Goal: Navigation & Orientation: Find specific page/section

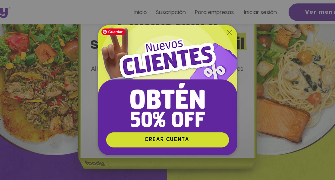
click at [230, 31] on icon "Volver al sitio" at bounding box center [229, 32] width 5 height 5
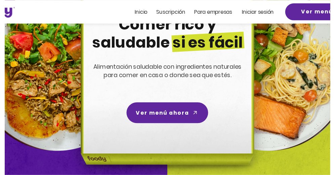
scroll to position [67, 0]
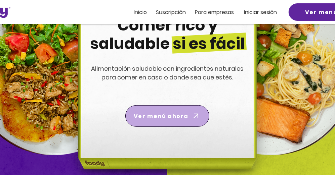
click at [164, 113] on span "Ver menú ahora" at bounding box center [161, 116] width 55 height 8
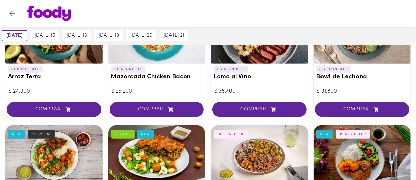
scroll to position [101, 0]
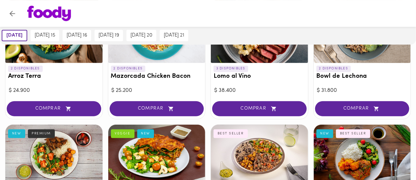
click at [12, 13] on icon "Volver" at bounding box center [12, 13] width 8 height 8
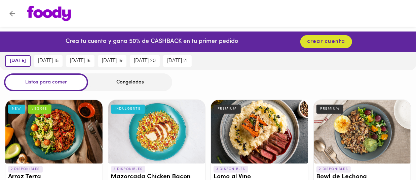
scroll to position [75, 0]
